Goal: Transaction & Acquisition: Purchase product/service

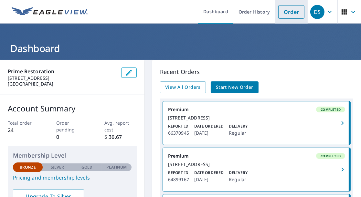
click at [285, 15] on link "Order" at bounding box center [291, 12] width 26 height 14
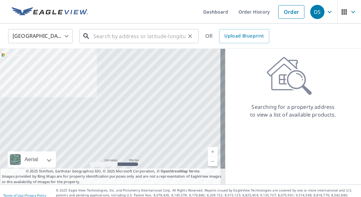
click at [108, 42] on input "text" at bounding box center [139, 36] width 92 height 18
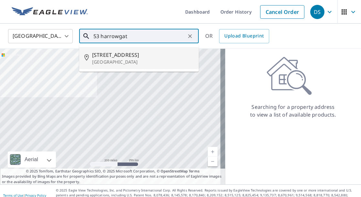
click at [108, 59] on p "[GEOGRAPHIC_DATA]" at bounding box center [142, 62] width 101 height 6
type input "[STREET_ADDRESS][PERSON_NAME]"
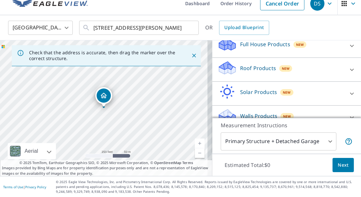
scroll to position [73, 0]
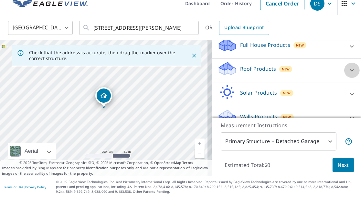
click at [344, 72] on div at bounding box center [351, 70] width 15 height 15
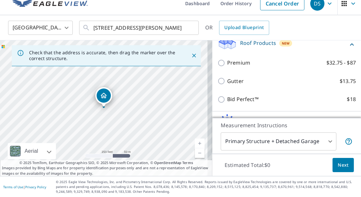
scroll to position [104, 0]
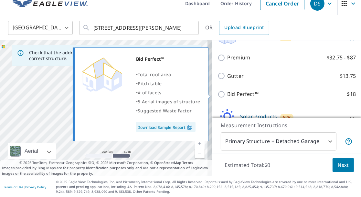
click at [217, 94] on input "Bid Perfect™ $18" at bounding box center [222, 94] width 10 height 8
checkbox input "true"
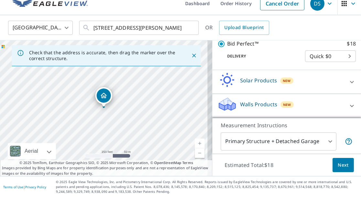
scroll to position [9, 0]
click at [337, 161] on span "Next" at bounding box center [342, 165] width 11 height 8
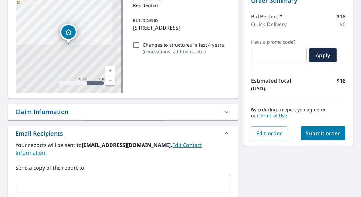
scroll to position [84, 0]
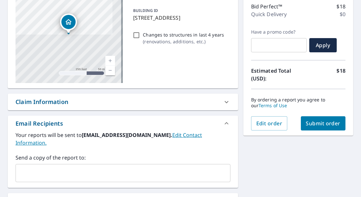
click at [317, 120] on span "Submit order" at bounding box center [323, 123] width 35 height 7
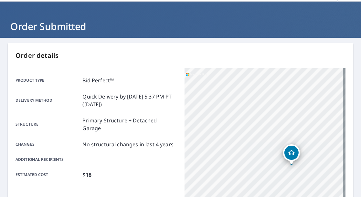
scroll to position [32, 0]
